Goal: Task Accomplishment & Management: Complete application form

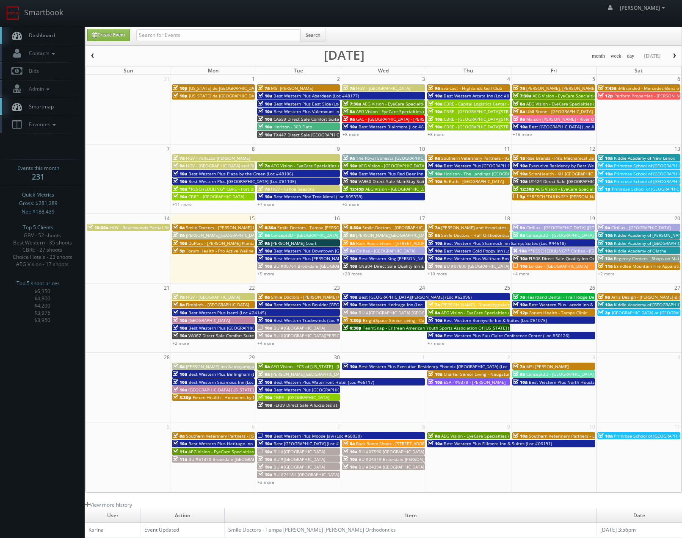
click at [294, 278] on td at bounding box center [298, 248] width 85 height 69
type input "09/16/2025"
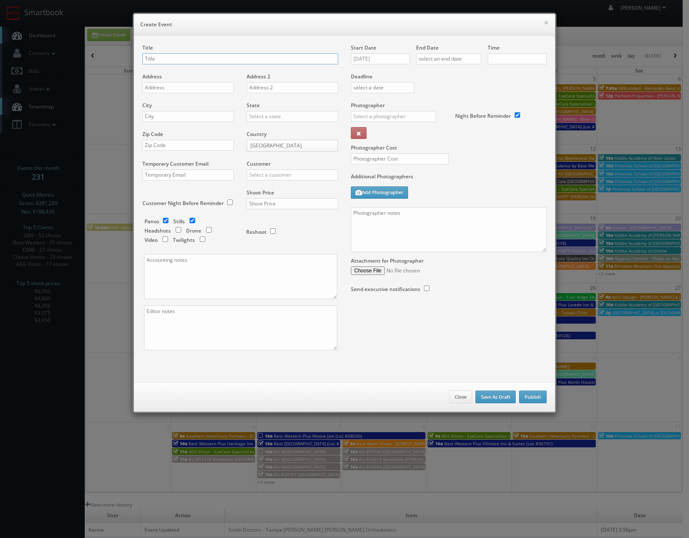
checkbox input "true"
type input "10:00am"
checkbox input "true"
click at [250, 64] on div "Title" at bounding box center [240, 58] width 196 height 29
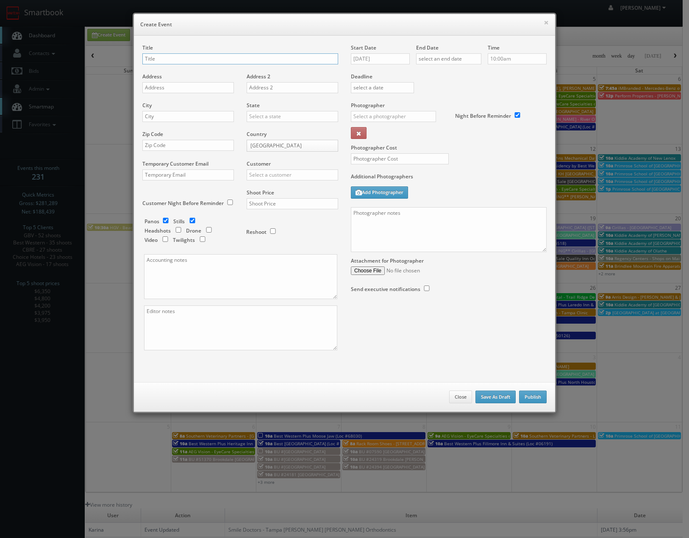
click at [246, 59] on input "text" at bounding box center [240, 58] width 196 height 11
drag, startPoint x: 216, startPoint y: 61, endPoint x: 142, endPoint y: 47, distance: 75.0
click at [74, 61] on div "× Create Event Title United Vein & Vascular Centers - Address Address 2 City St…" at bounding box center [344, 269] width 689 height 538
type input "United Vein & Vascular Centers - [GEOGRAPHIC_DATA]"
click at [220, 84] on input "text" at bounding box center [187, 87] width 91 height 11
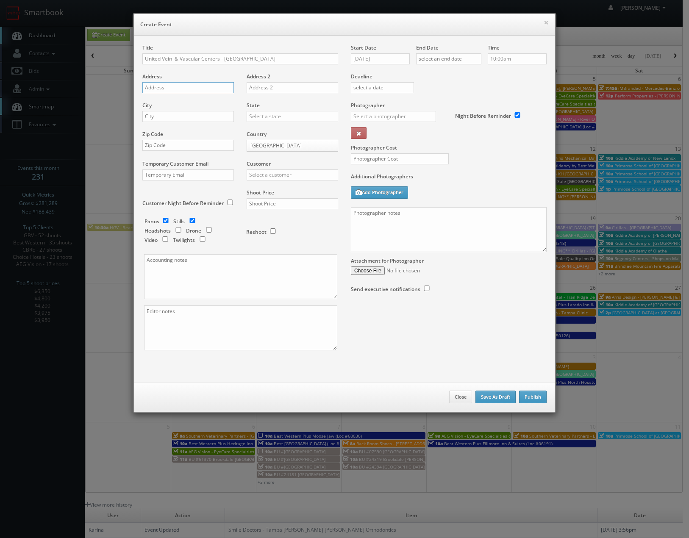
paste input "202 North Texas Avenue Suite 300 Webster, TX 77598"
type input "202 North Texas Avenue Suite 300 Webster, TX 77598"
click at [302, 89] on input "text" at bounding box center [291, 87] width 91 height 11
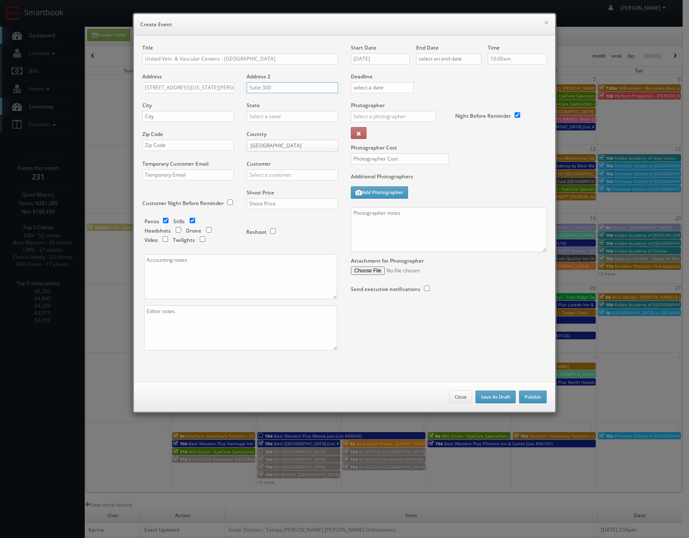
click at [251, 90] on input "Sutie 300" at bounding box center [291, 87] width 91 height 11
type input "Suite 300"
drag, startPoint x: 200, startPoint y: 89, endPoint x: 221, endPoint y: 88, distance: 20.8
click at [221, 88] on input "202 North Texas Avenue Suite 300 Webster, TX 77598" at bounding box center [187, 87] width 91 height 11
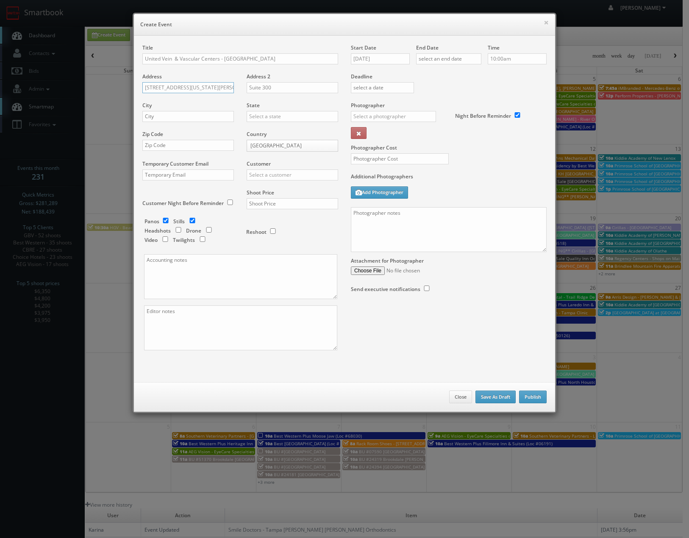
click at [205, 88] on input "202 North Texas Avenue Suite 300 Webster, TX 77598" at bounding box center [187, 87] width 91 height 11
drag, startPoint x: 201, startPoint y: 87, endPoint x: 275, endPoint y: 91, distance: 73.8
click at [275, 91] on div "Title United Vein & Vascular Centers - Clear Lake Address 202 North Texas Avenu…" at bounding box center [240, 204] width 208 height 321
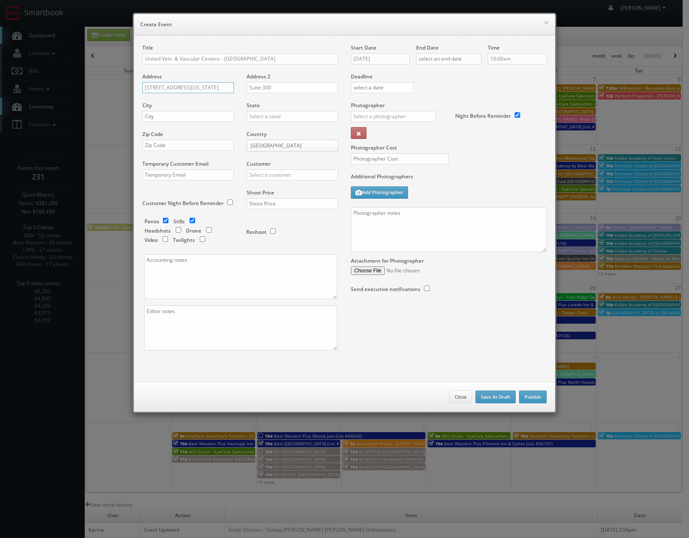
type input "202 North Texas Avenue"
type input "Webster"
click at [260, 129] on div "[US_STATE]" at bounding box center [292, 130] width 91 height 14
type input "[US_STATE]"
click at [183, 146] on input "text" at bounding box center [187, 145] width 91 height 11
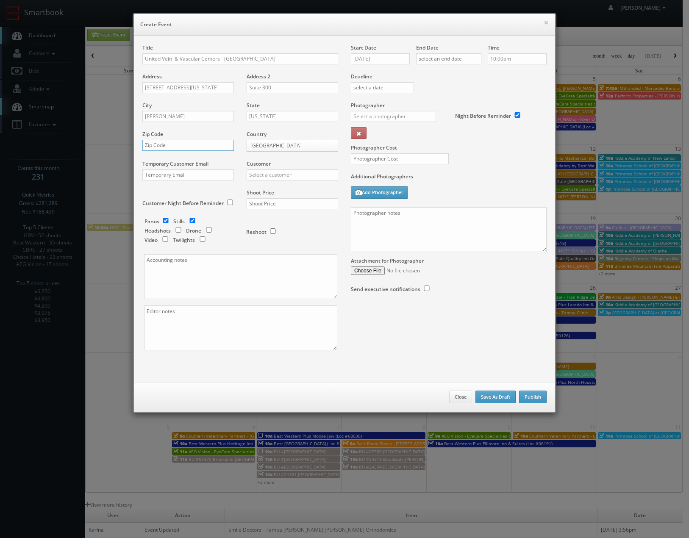
paste input "202 North Texas Avenue Suite 300 Webster, TX 77598"
drag, startPoint x: 216, startPoint y: 145, endPoint x: 15, endPoint y: 123, distance: 202.4
click at [15, 123] on div "× Create Event Title United Vein & Vascular Centers - Clear Lake Address 202 No…" at bounding box center [344, 269] width 689 height 538
type input "77598"
click at [296, 180] on div "Customer Choice Hotels ACC Concept3D Firebirds GBV Choice Hotels Canada Heartla…" at bounding box center [289, 174] width 98 height 29
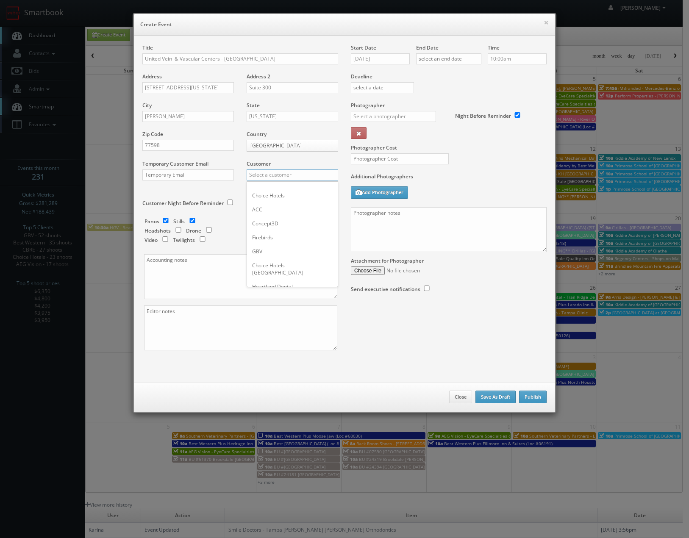
click at [295, 176] on input "text" at bounding box center [291, 174] width 91 height 11
click at [281, 185] on div "GBV" at bounding box center [292, 189] width 91 height 14
type input "GBV"
drag, startPoint x: 163, startPoint y: 240, endPoint x: 188, endPoint y: 227, distance: 27.8
click at [163, 240] on input "checkbox" at bounding box center [165, 239] width 13 height 6
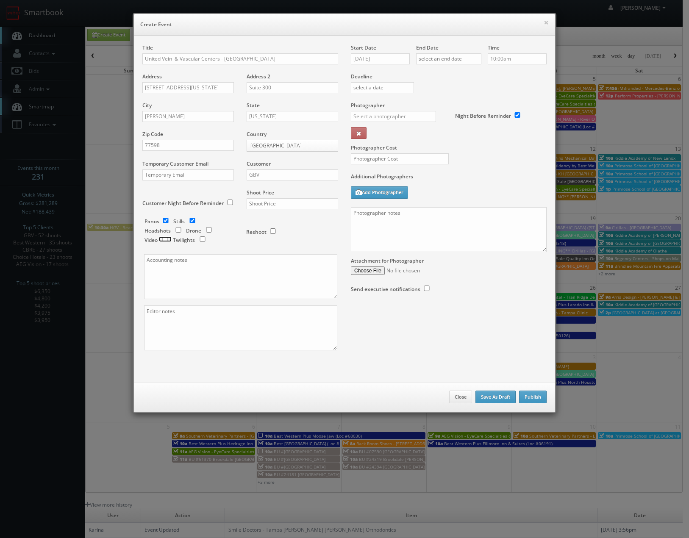
checkbox input "true"
click at [190, 219] on input "checkbox" at bounding box center [192, 221] width 13 height 6
checkbox input "false"
click at [515, 56] on input "10:00am" at bounding box center [516, 58] width 59 height 11
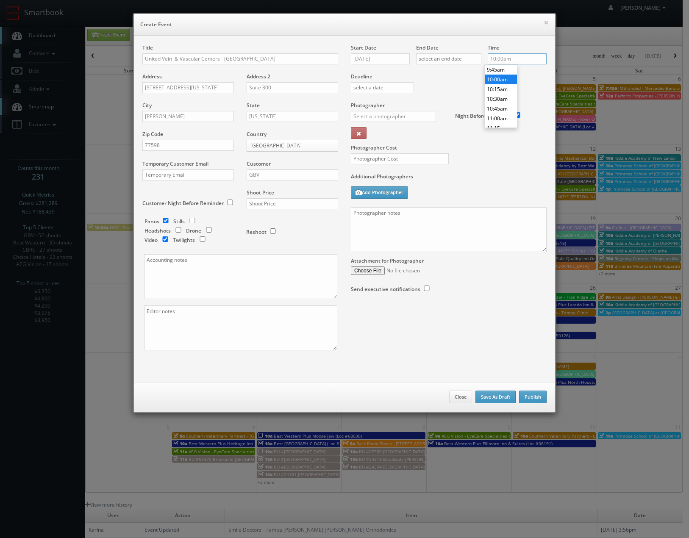
click at [515, 56] on input "10:00am" at bounding box center [516, 58] width 59 height 11
type input "7:30am"
drag, startPoint x: 387, startPoint y: 133, endPoint x: 387, endPoint y: 153, distance: 19.5
click at [387, 134] on div "Eddie Harper" at bounding box center [396, 135] width 91 height 14
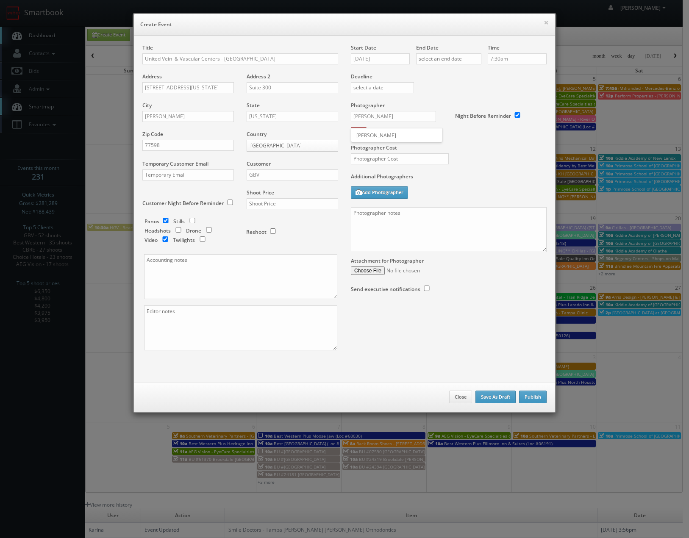
type input "Eddie Harper"
click at [385, 162] on input "text" at bounding box center [400, 158] width 98 height 11
type input "3"
type input "325"
drag, startPoint x: 380, startPoint y: 231, endPoint x: 378, endPoint y: 252, distance: 21.3
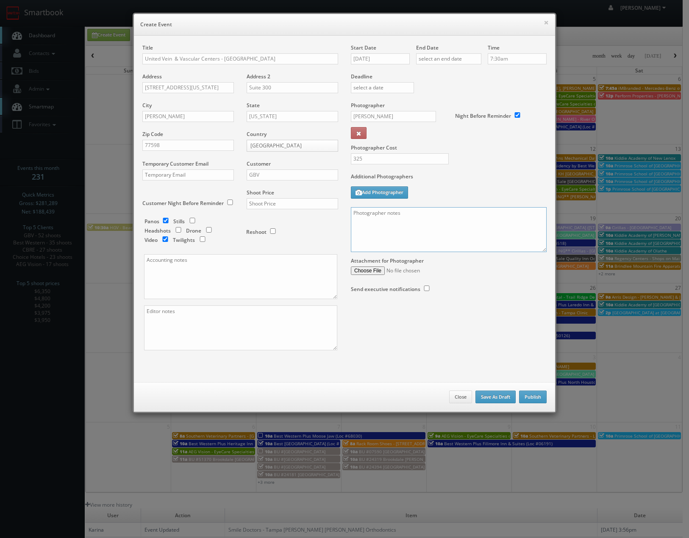
click at [381, 231] on textarea at bounding box center [449, 229] width 196 height 45
click at [493, 237] on textarea "2 parts to this shoot: 1) Google Street View Tour 2) Google Verification Video …" at bounding box center [449, 229] width 196 height 45
paste textarea "• Location (Street sign, a nearby business) • Business name and category (Busin…"
click at [482, 236] on textarea "2 parts to this shoot: 1) Google Street View Tour 2) Google Verification Video …" at bounding box center [449, 229] width 196 height 45
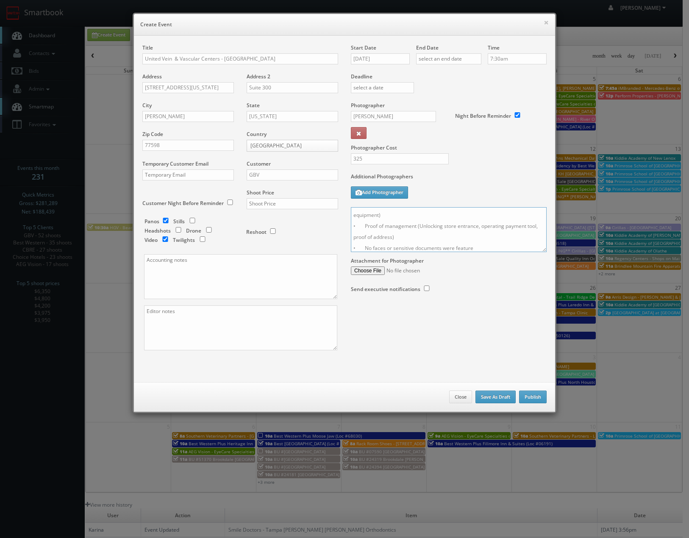
scroll to position [66, 0]
type textarea "2 parts to this shoot: 1) Google Street View Tour 2) Google Verification Video …"
drag, startPoint x: 263, startPoint y: 202, endPoint x: 263, endPoint y: 209, distance: 6.8
click at [263, 202] on input "text" at bounding box center [291, 203] width 91 height 11
click at [257, 199] on input "text" at bounding box center [291, 203] width 91 height 11
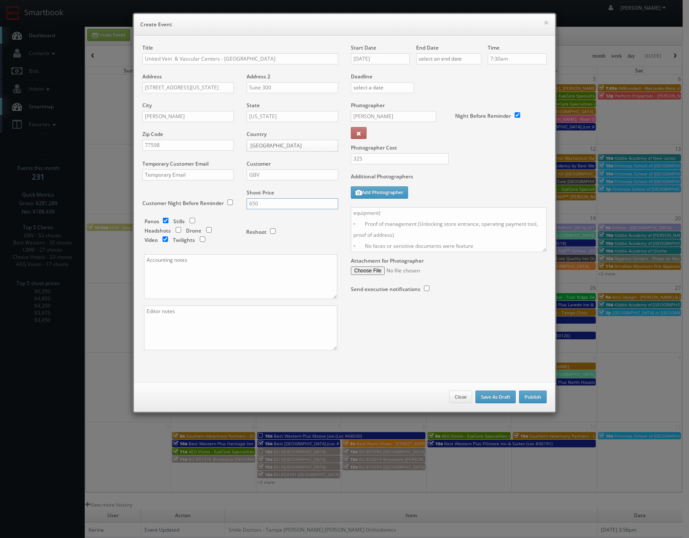
type input "650"
drag, startPoint x: 364, startPoint y: 363, endPoint x: 353, endPoint y: 364, distance: 10.6
click at [363, 363] on div "Title United Vein & Vascular Centers - Clear Lake Address 202 North Texas Avenu…" at bounding box center [344, 204] width 417 height 321
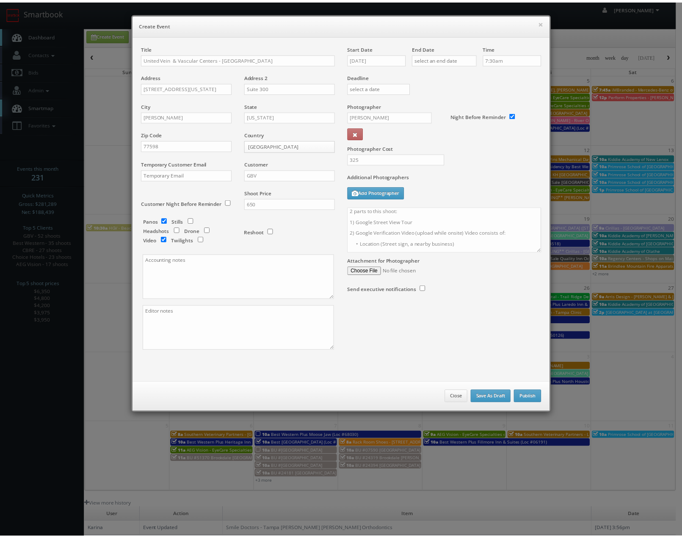
scroll to position [0, 0]
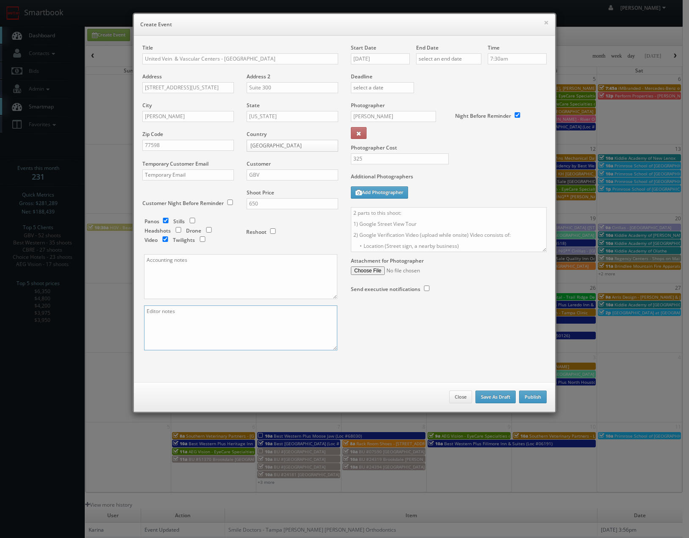
click at [255, 324] on textarea at bounding box center [240, 327] width 193 height 45
type textarea "Google tour only, disregard anything about the verification video part"
click at [523, 399] on button "Publish" at bounding box center [533, 396] width 28 height 13
